Goal: Task Accomplishment & Management: Manage account settings

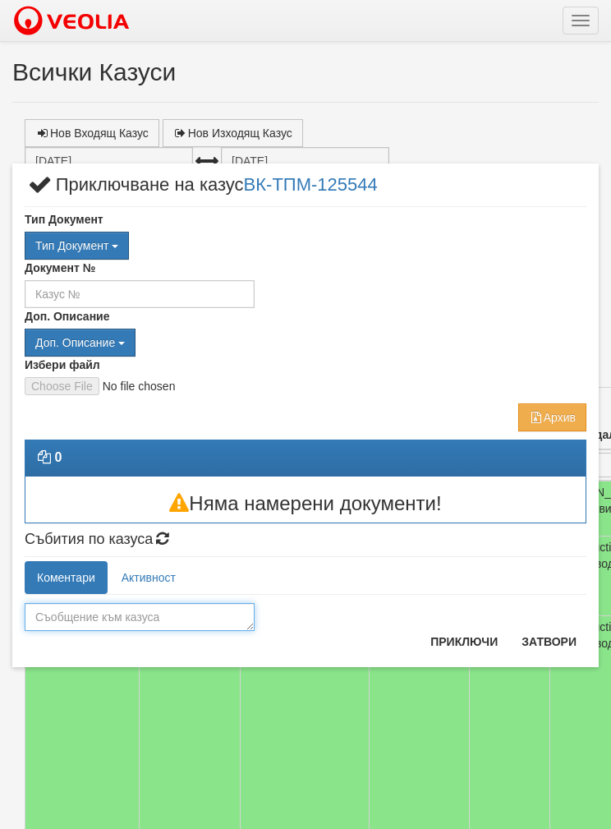
click at [49, 615] on textarea at bounding box center [140, 617] width 230 height 28
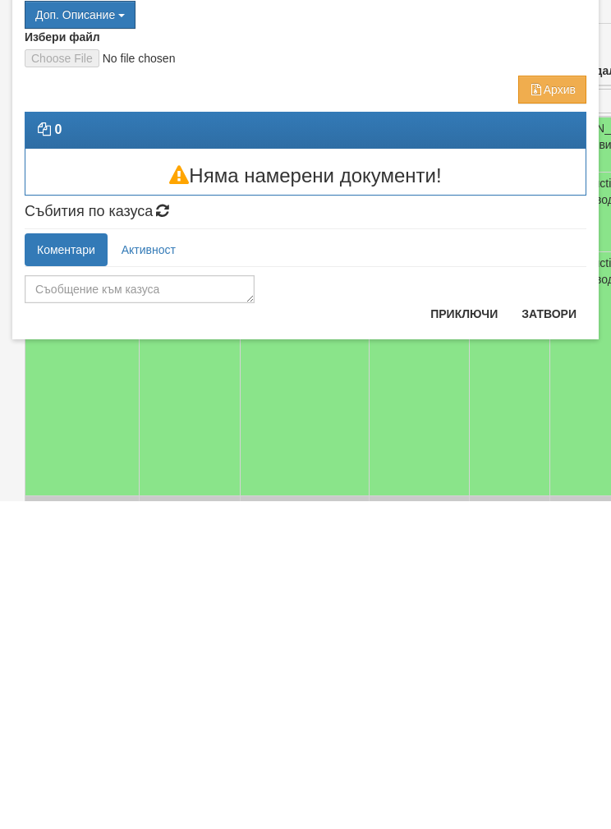
scroll to position [365, 0]
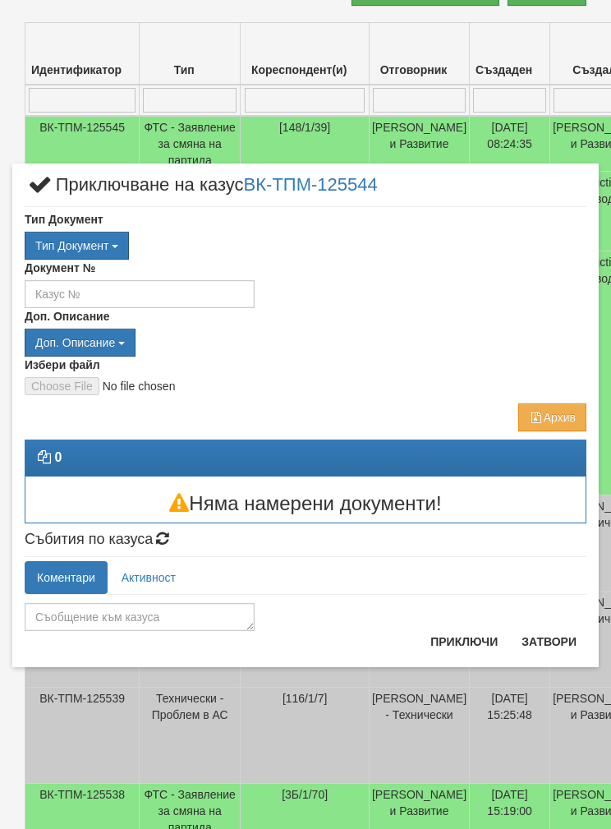
click at [553, 640] on button "Затвори" at bounding box center [549, 641] width 75 height 26
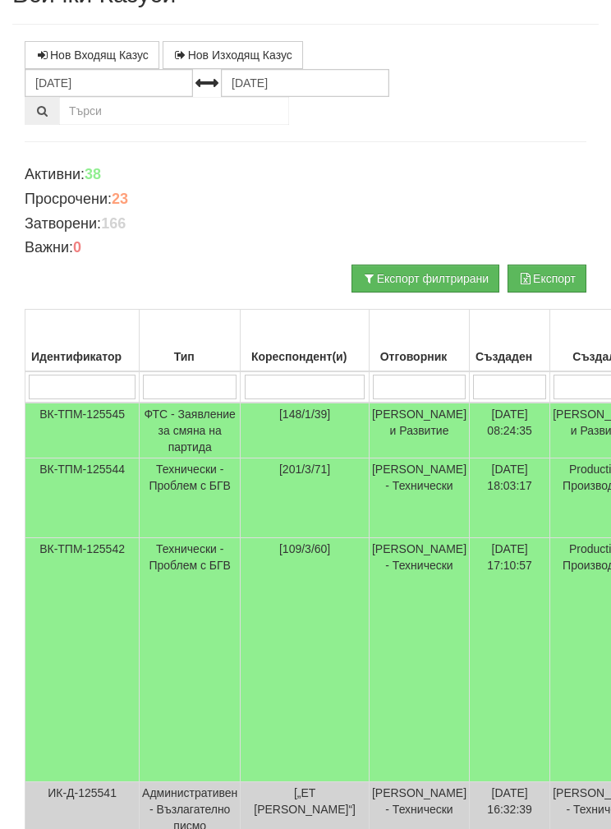
scroll to position [0, 0]
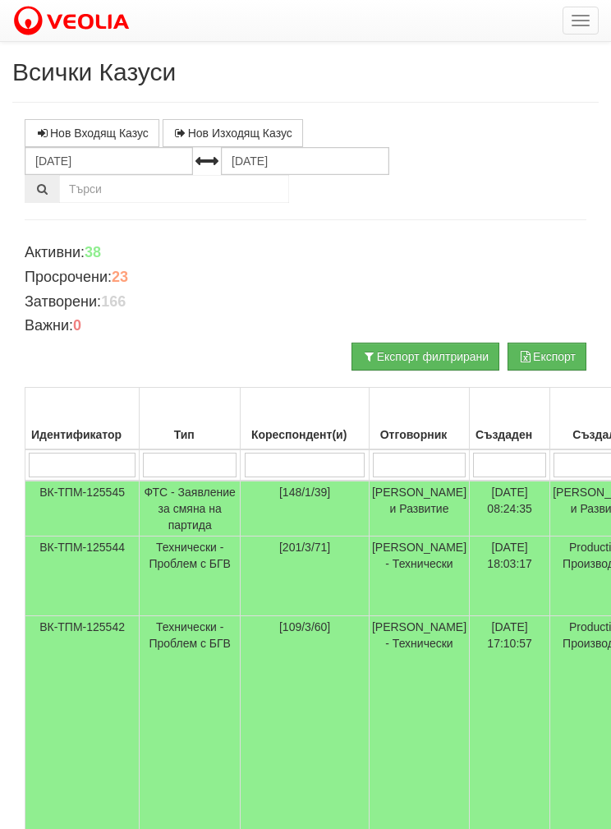
click at [86, 581] on td "ВК-ТПМ-125544" at bounding box center [82, 576] width 114 height 80
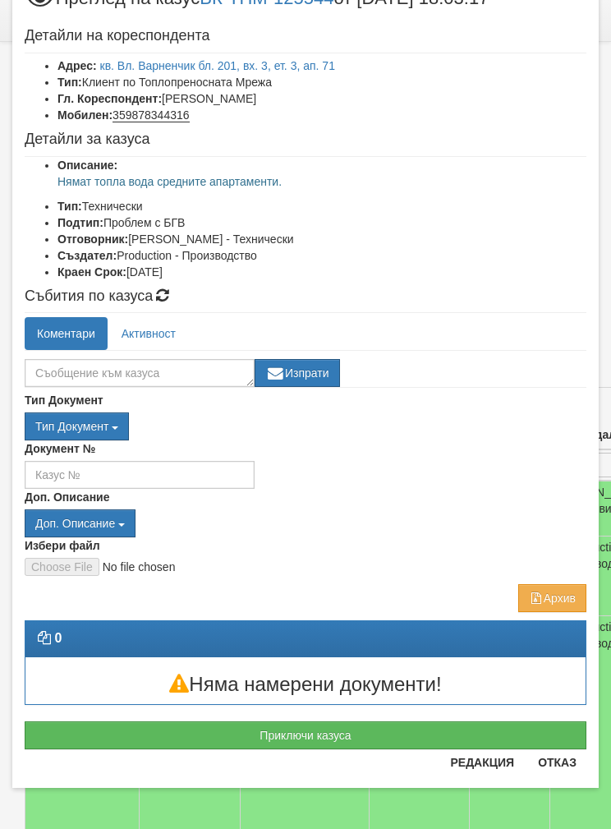
scroll to position [64, 0]
click at [117, 726] on button "Приключи казуса" at bounding box center [306, 735] width 562 height 28
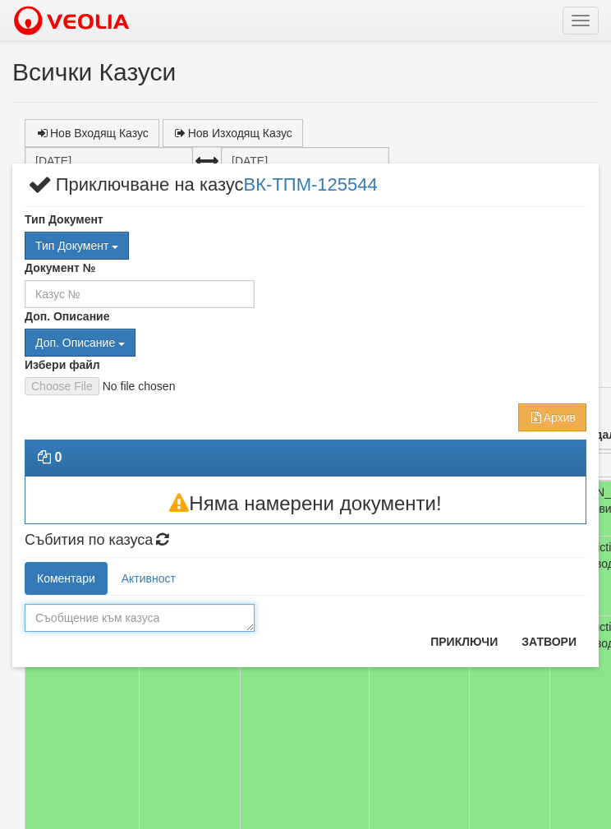
click at [58, 615] on textarea at bounding box center [140, 618] width 230 height 28
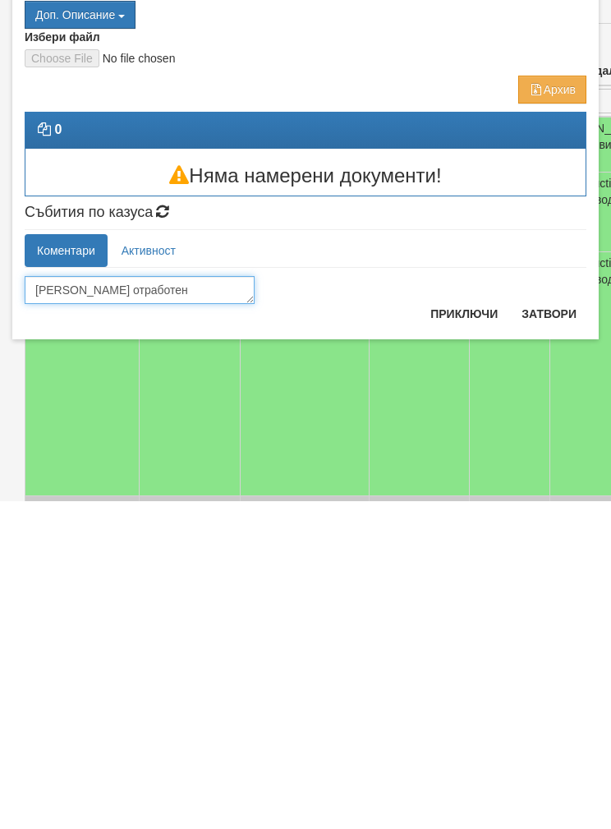
type textarea "[PERSON_NAME] отработен"
click at [463, 628] on button "Приключи" at bounding box center [464, 641] width 87 height 26
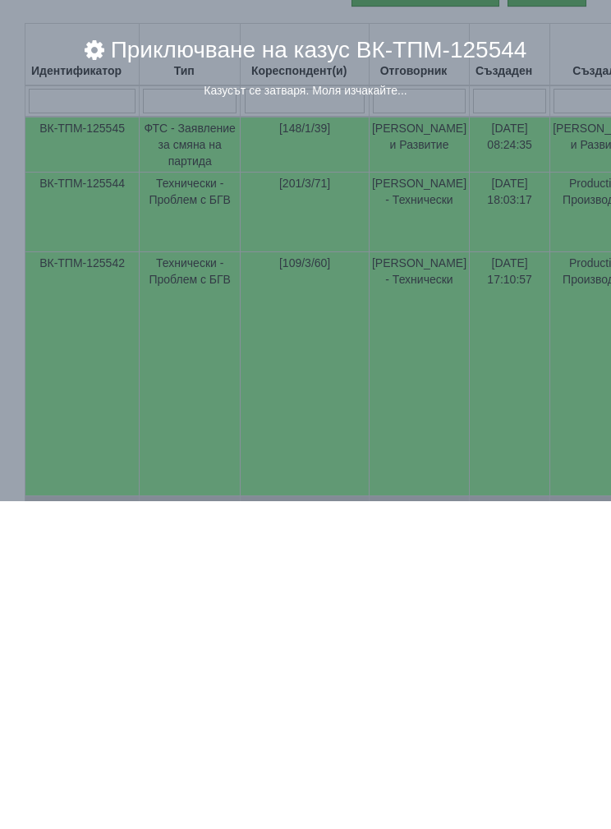
scroll to position [365, 0]
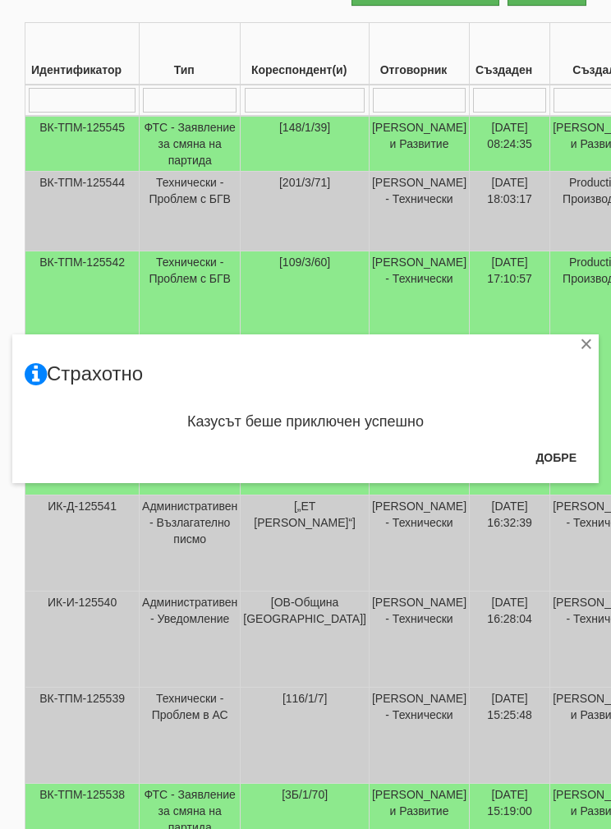
click at [549, 457] on button "Добре" at bounding box center [556, 457] width 61 height 26
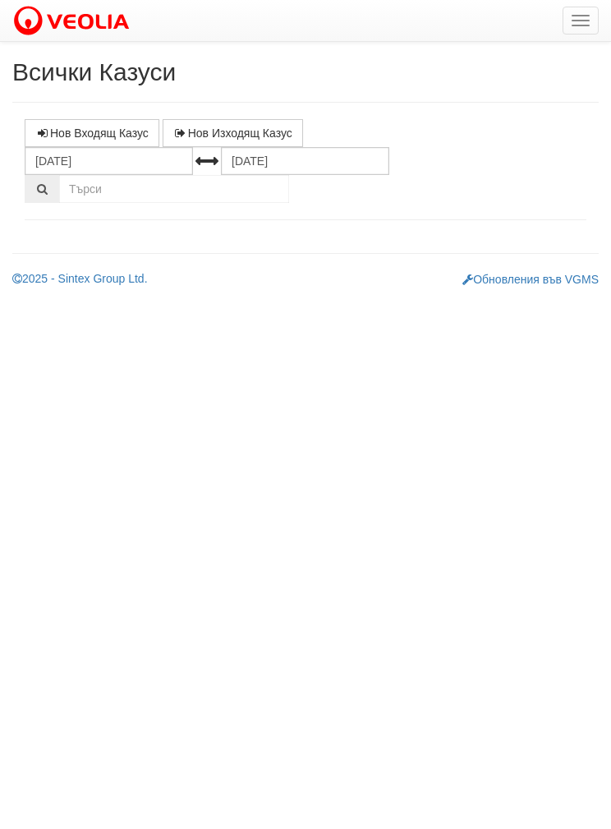
select select "1"
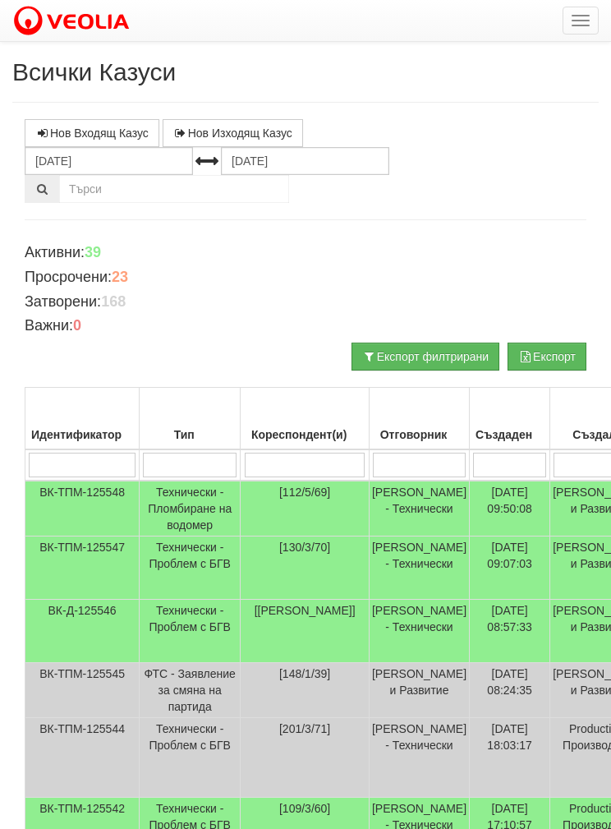
click at [174, 660] on td "Технически - Проблем с БГВ" at bounding box center [190, 631] width 101 height 63
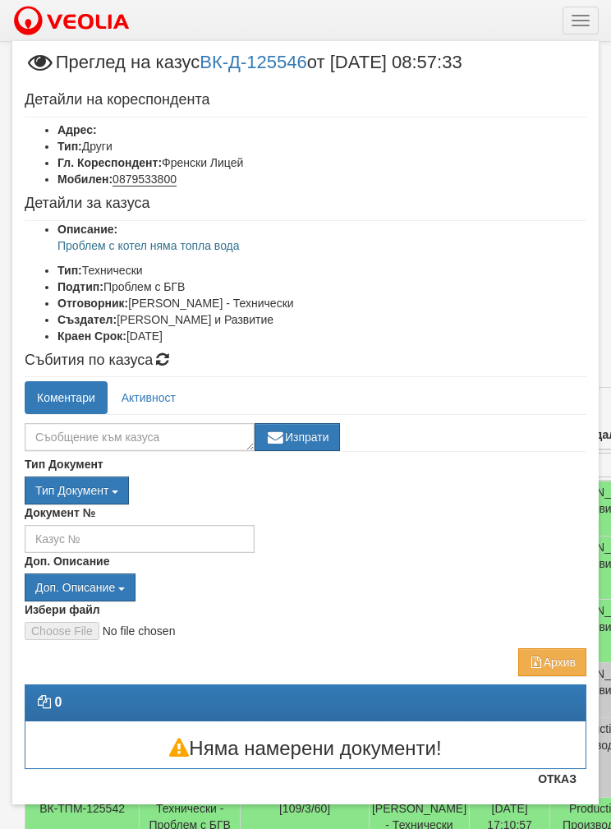
click at [559, 790] on button "Отказ" at bounding box center [557, 779] width 58 height 26
